Goal: Transaction & Acquisition: Purchase product/service

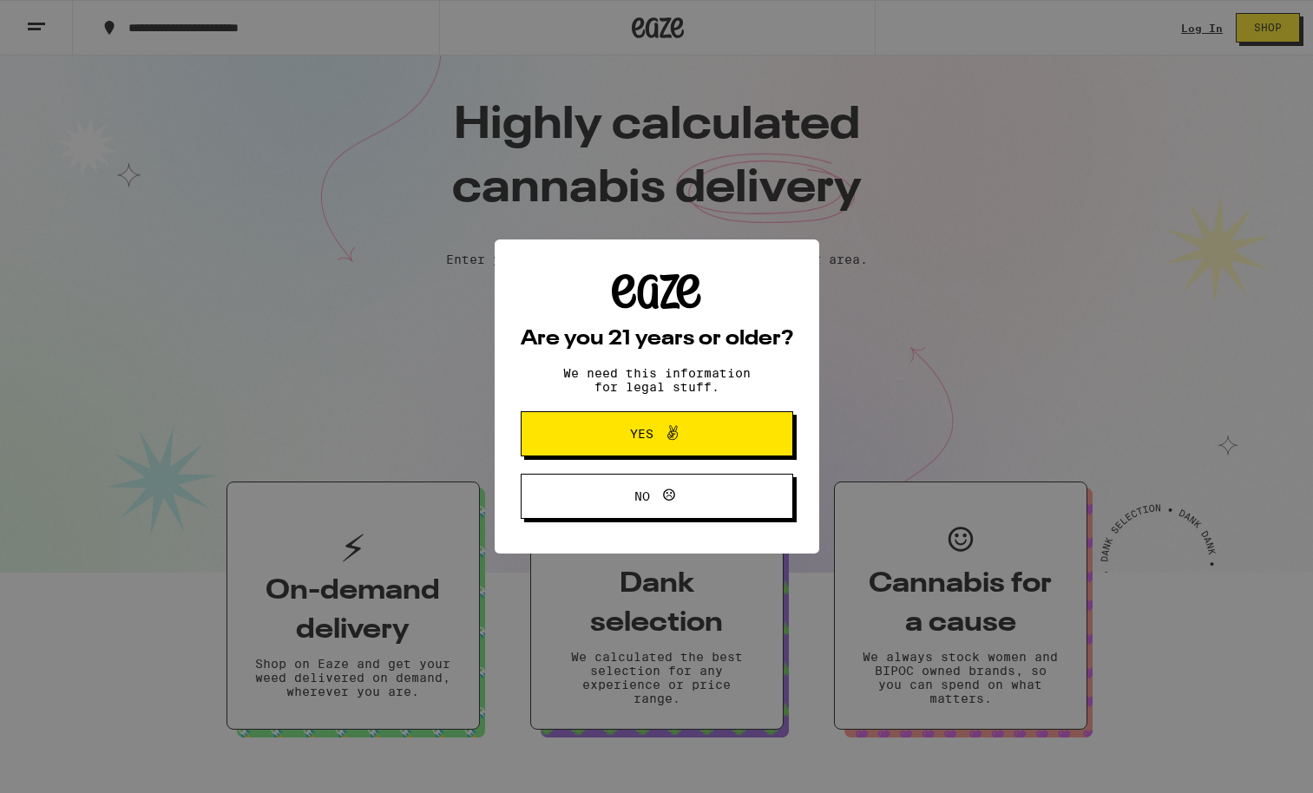
click at [688, 442] on span "Yes" at bounding box center [657, 433] width 132 height 23
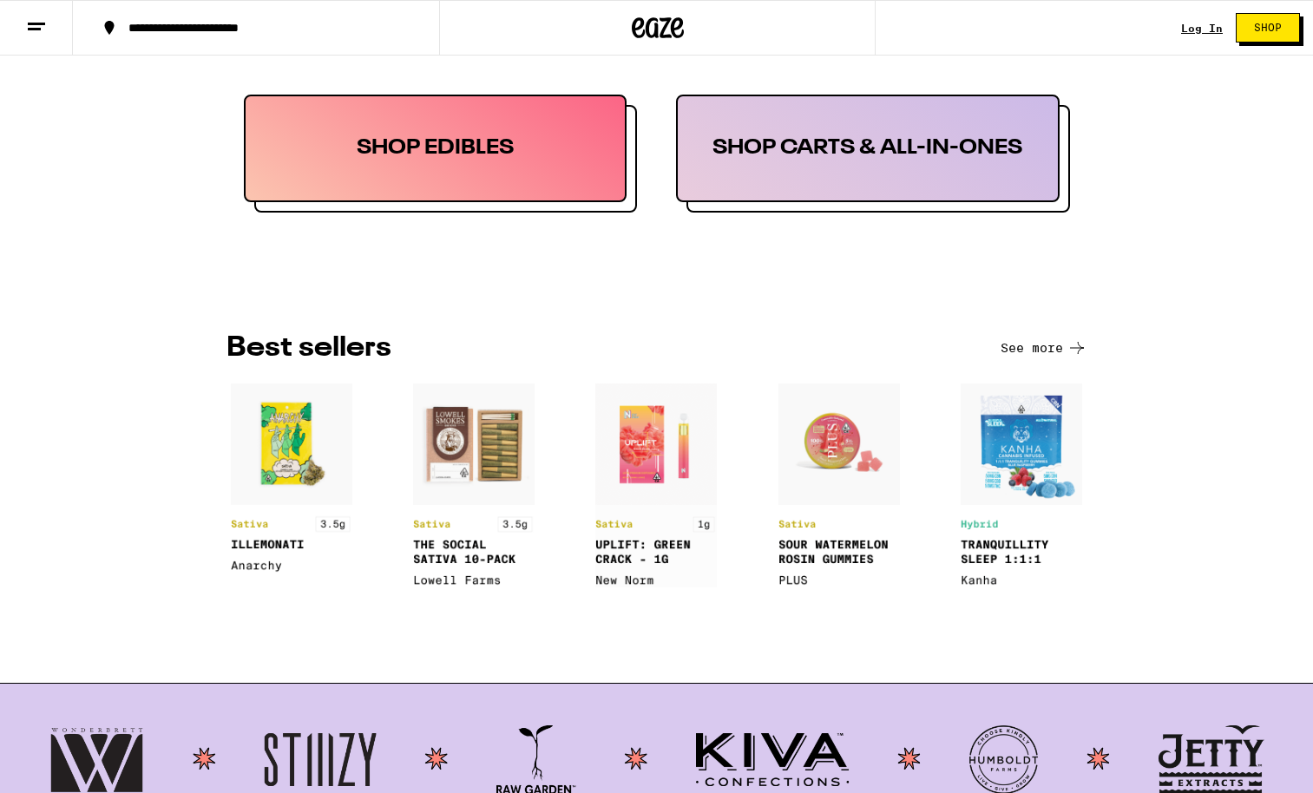
click at [688, 468] on div at bounding box center [656, 505] width 861 height 286
click at [688, 508] on img at bounding box center [838, 485] width 121 height 204
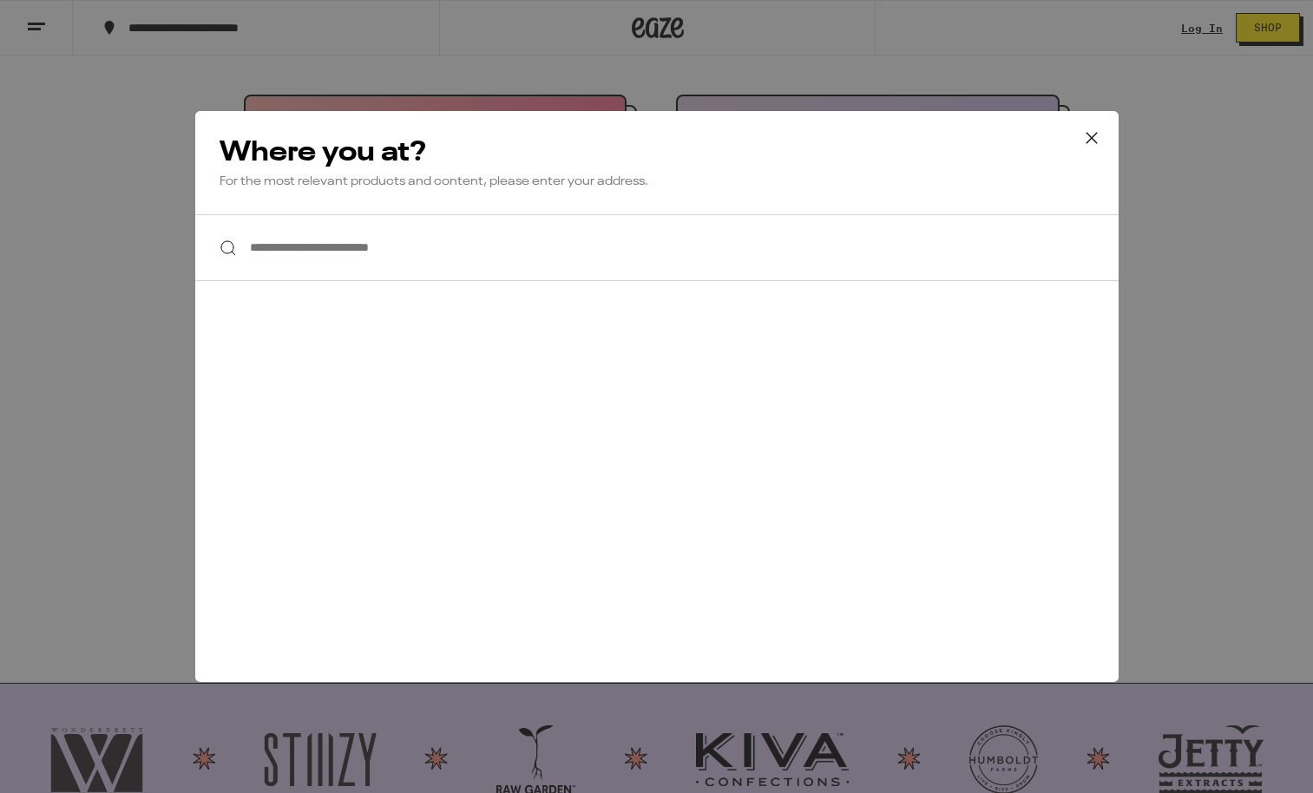
click at [688, 72] on div "**********" at bounding box center [656, 396] width 1313 height 793
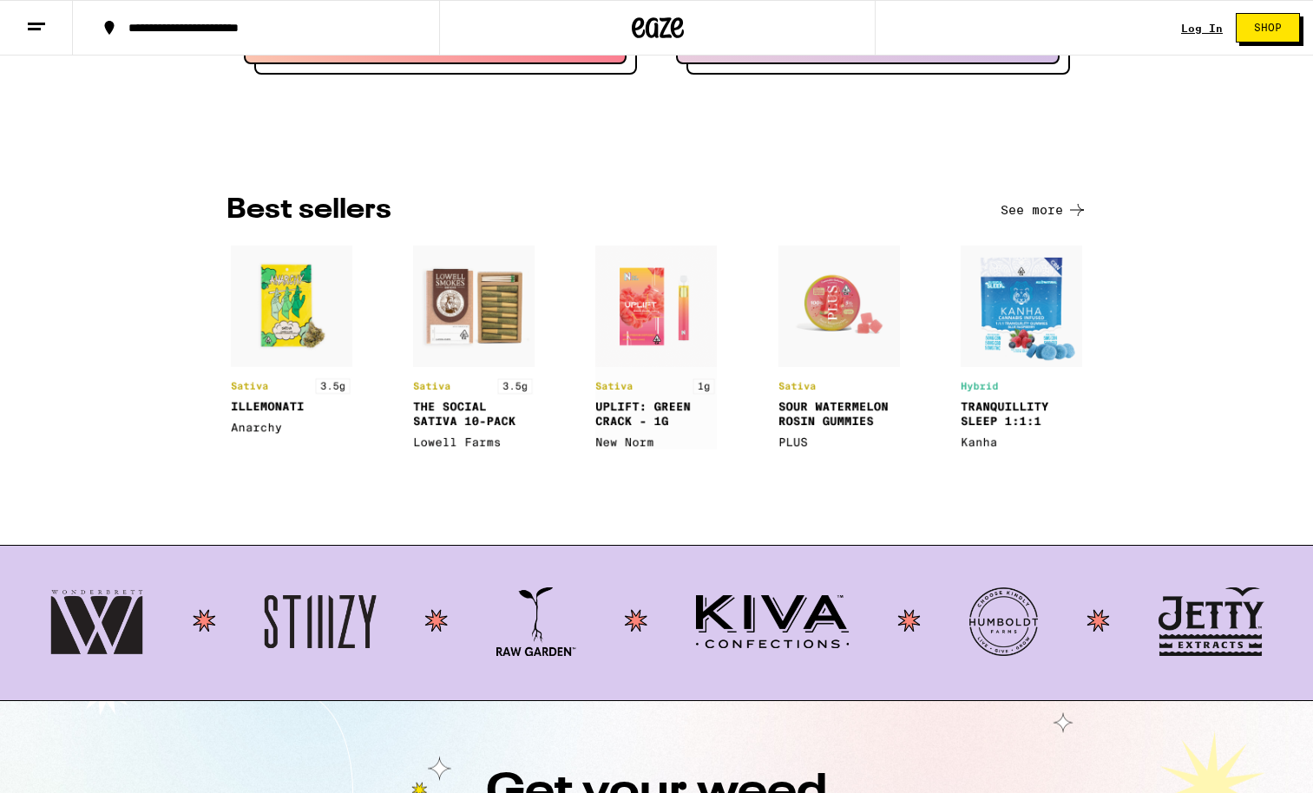
scroll to position [1082, 0]
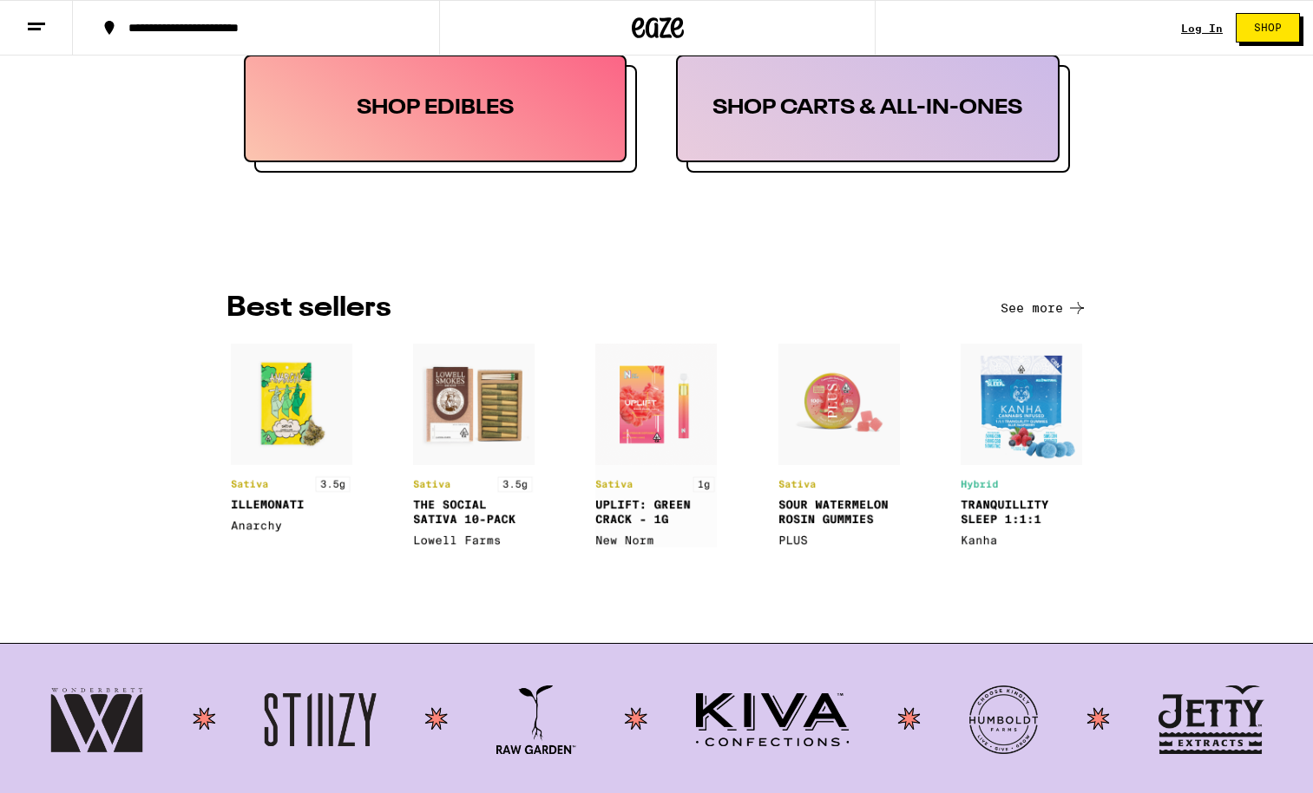
click at [688, 391] on img at bounding box center [838, 446] width 121 height 204
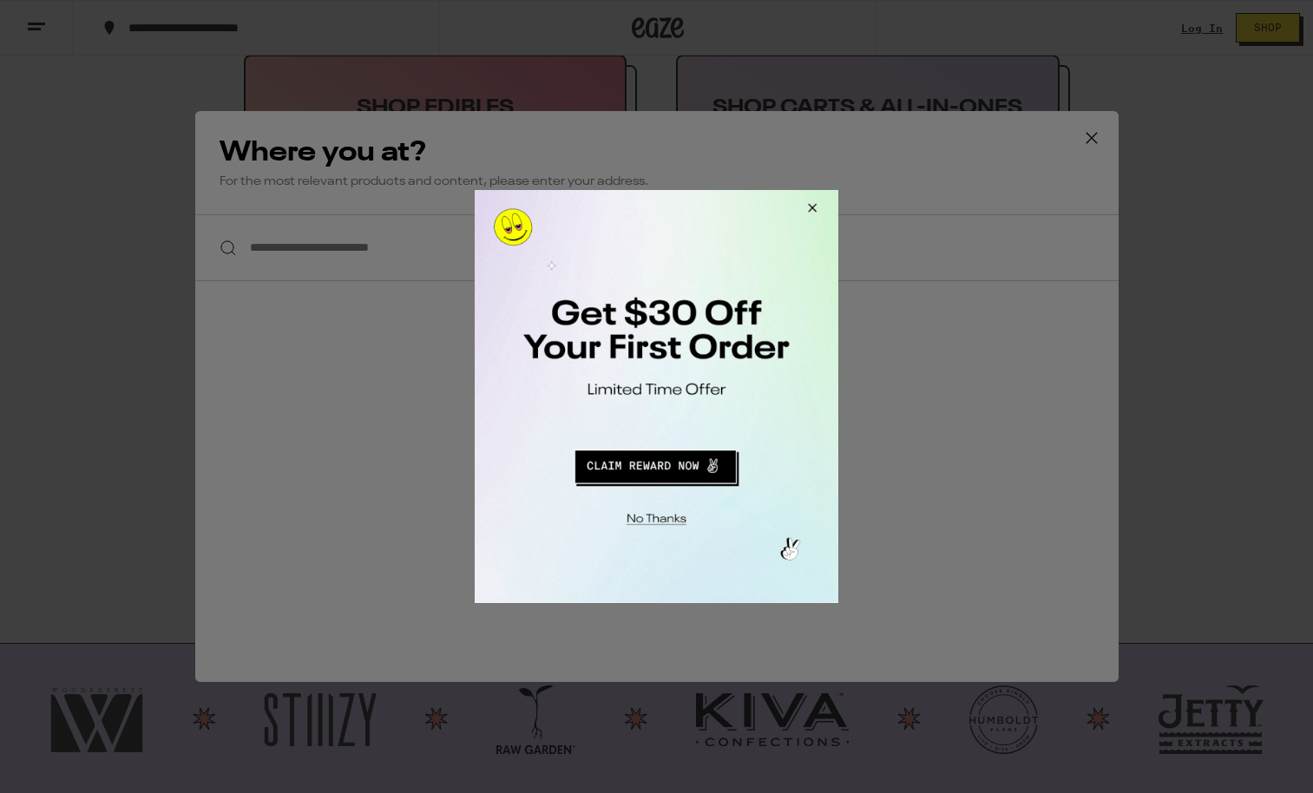
click at [688, 82] on div at bounding box center [656, 396] width 1313 height 793
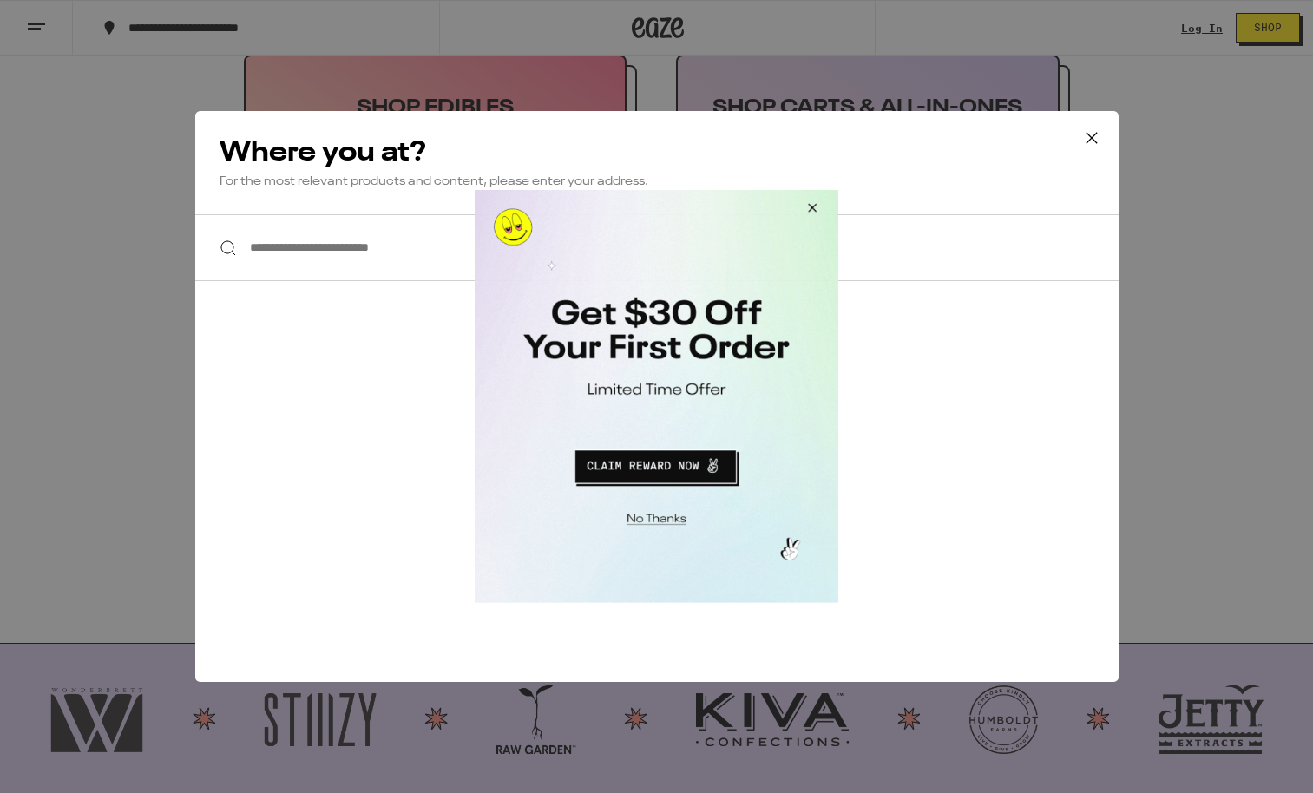
click at [688, 211] on button "Close Modal" at bounding box center [809, 211] width 47 height 42
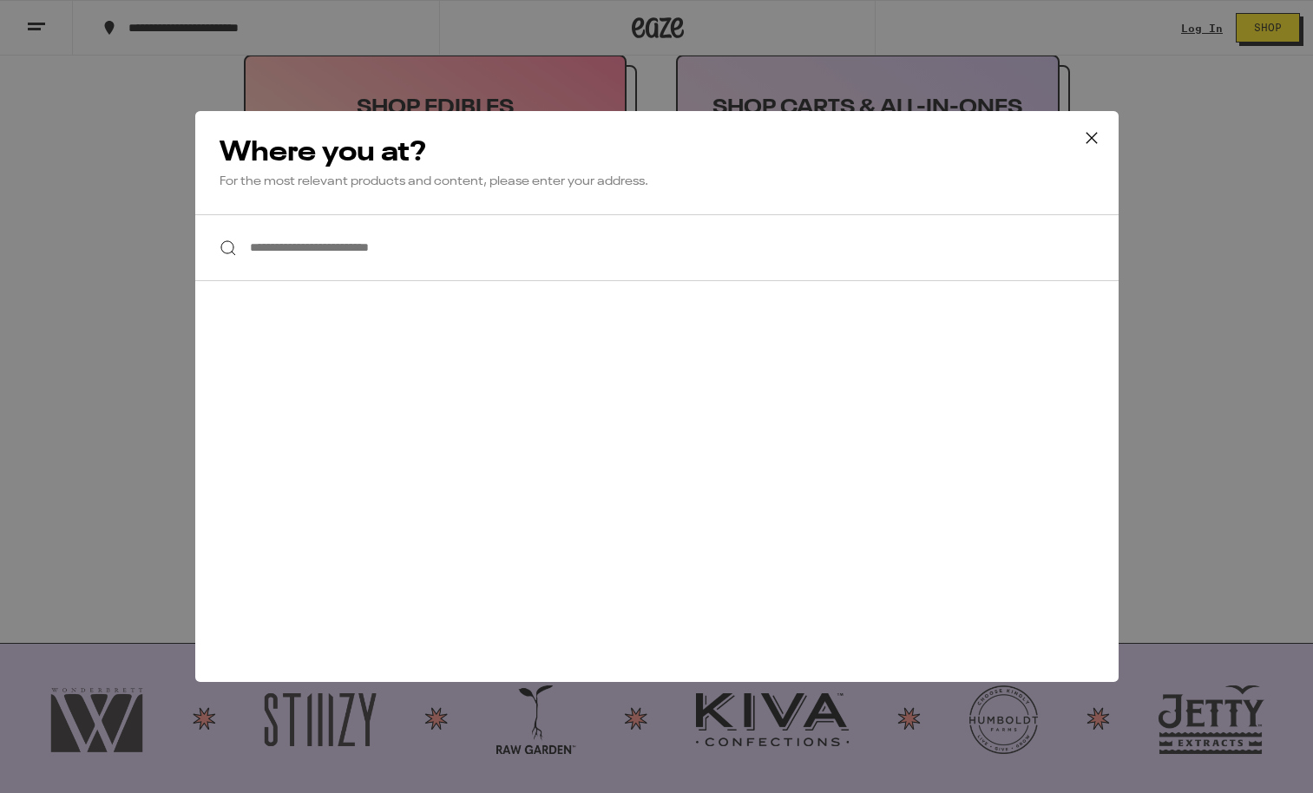
click at [688, 29] on div "**********" at bounding box center [656, 396] width 1313 height 793
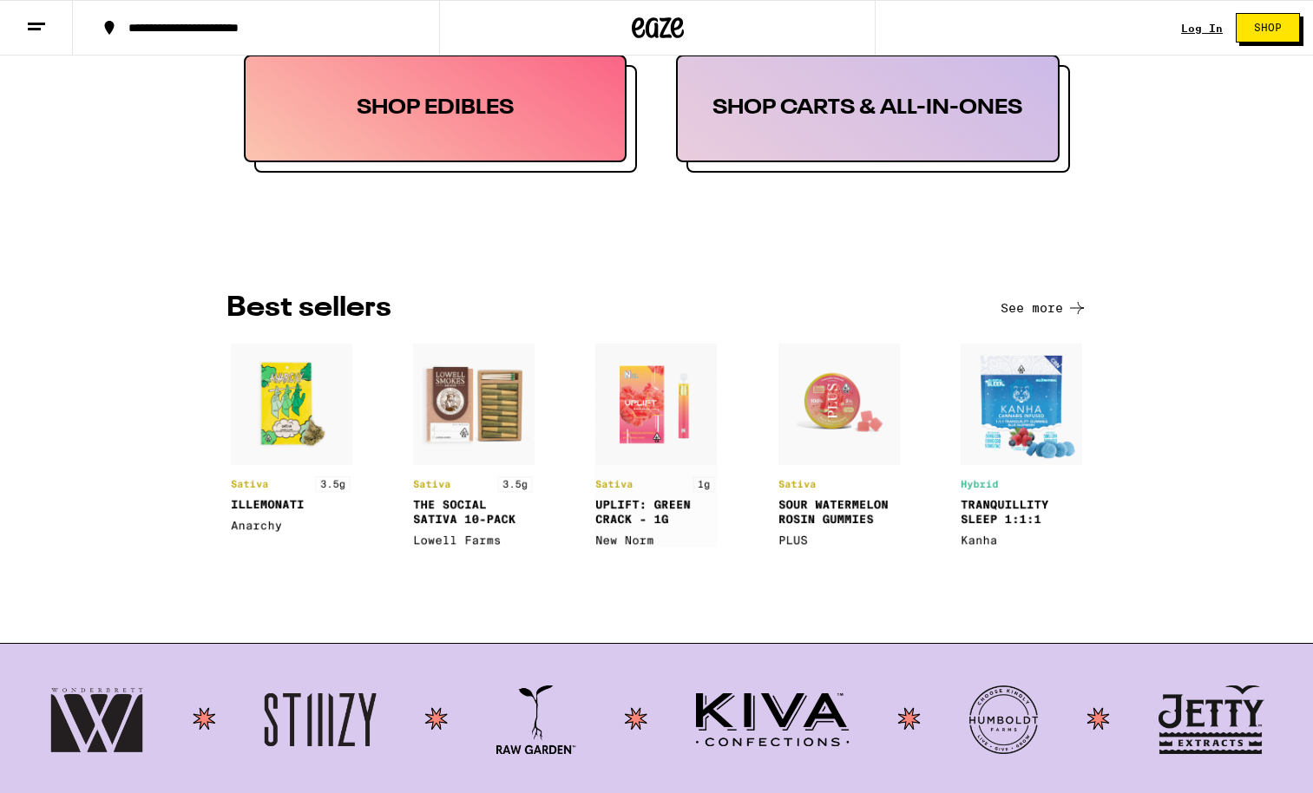
click at [688, 483] on img at bounding box center [838, 446] width 121 height 204
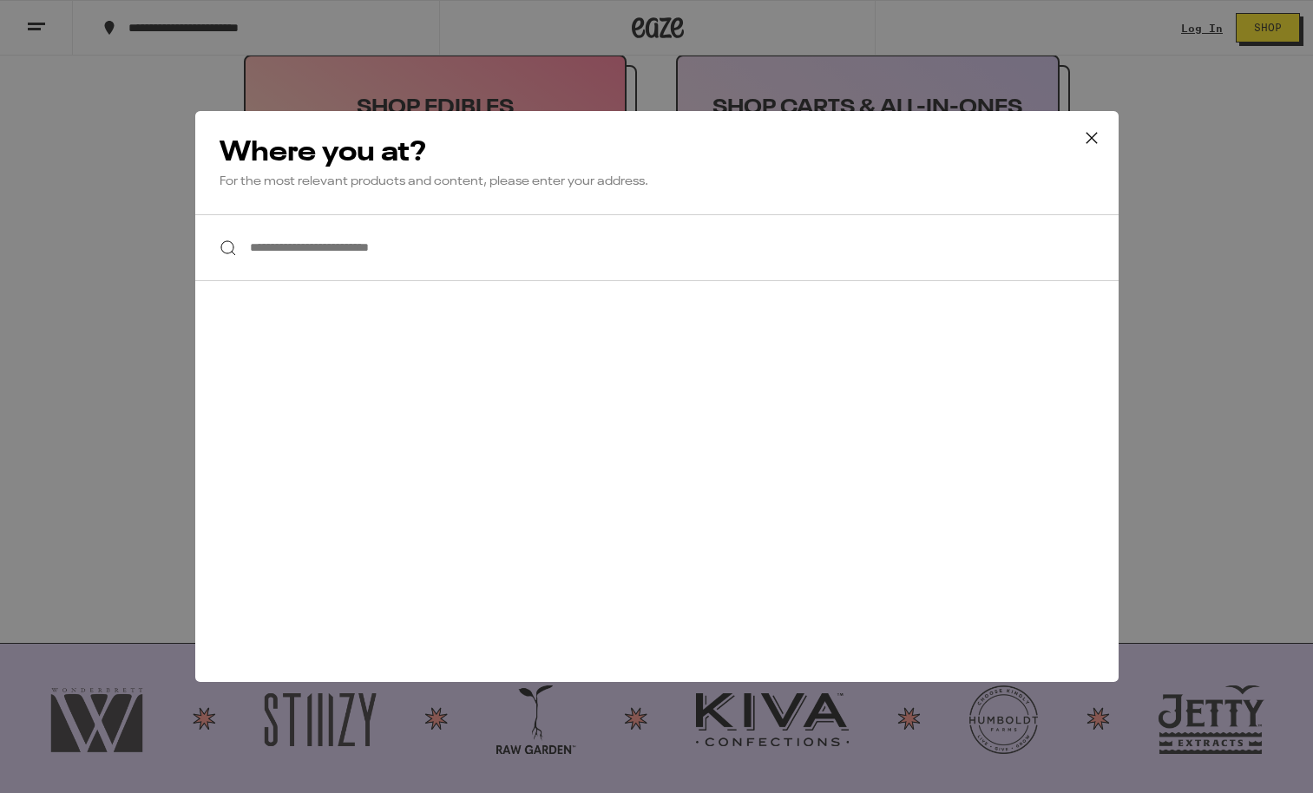
click at [688, 145] on icon at bounding box center [1091, 138] width 26 height 26
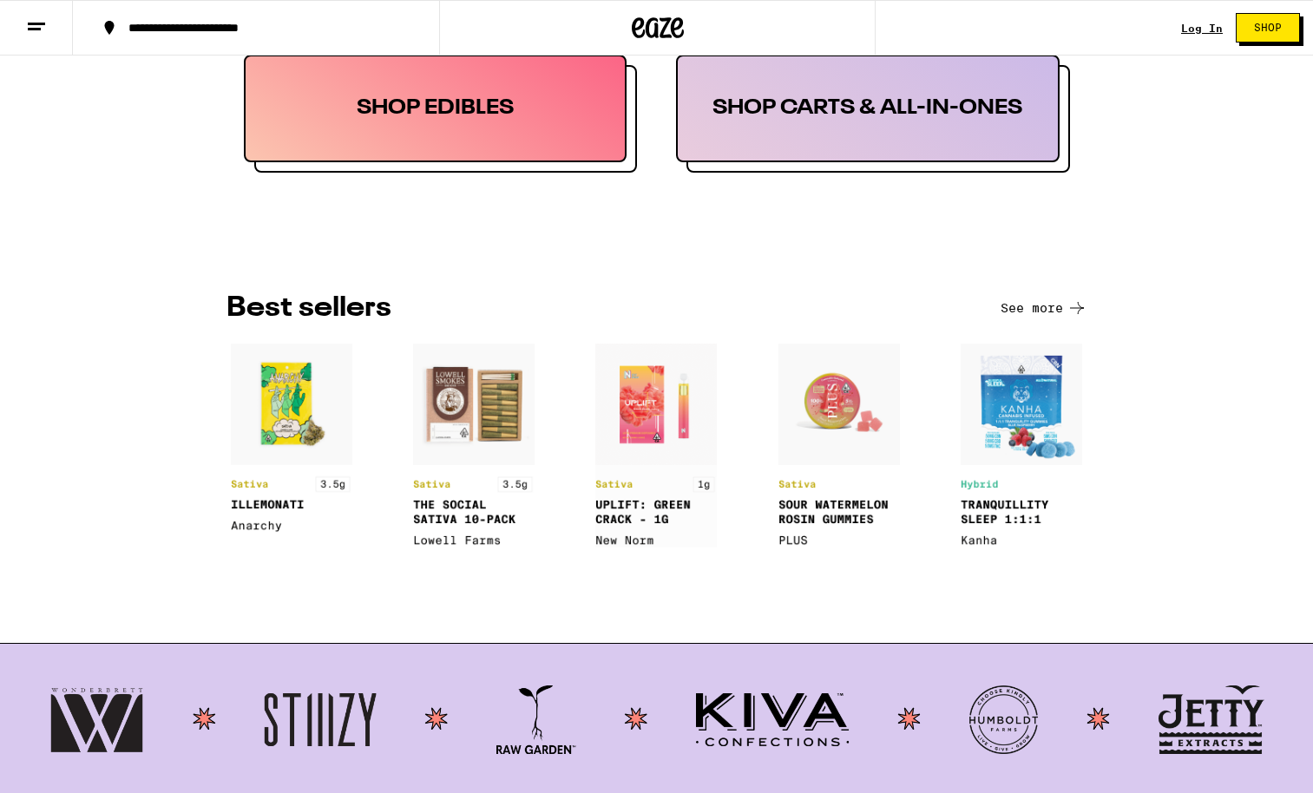
click at [688, 461] on img at bounding box center [838, 446] width 121 height 204
